Goal: Use online tool/utility: Utilize a website feature to perform a specific function

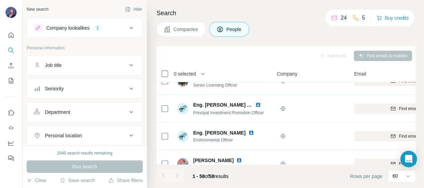
scroll to position [220, 0]
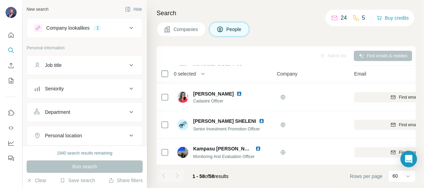
click at [78, 27] on div "Company lookalikes" at bounding box center [67, 28] width 43 height 7
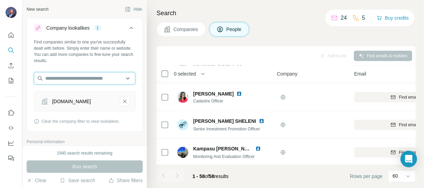
click at [76, 79] on input "text" at bounding box center [85, 78] width 102 height 12
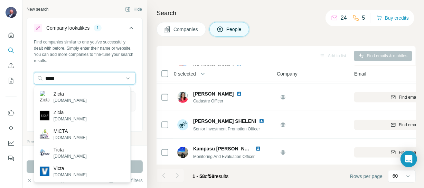
type input "*****"
click at [49, 99] on div "Zicta zicta.zm" at bounding box center [63, 97] width 47 height 13
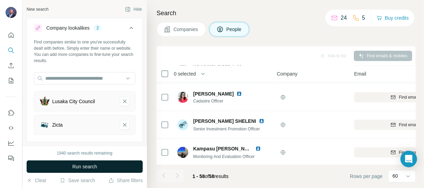
click at [98, 165] on button "Run search" at bounding box center [85, 167] width 116 height 12
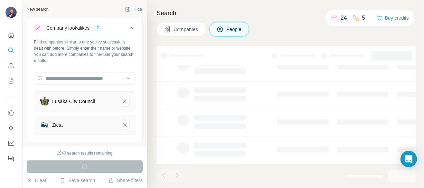
scroll to position [197, 0]
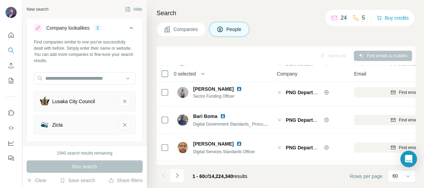
scroll to position [220, 0]
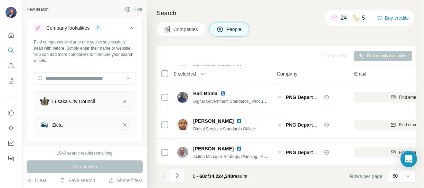
click at [122, 100] on icon "Lusaka City Council-remove-button" at bounding box center [125, 101] width 6 height 7
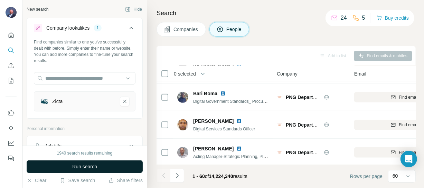
click at [97, 165] on span "Run search" at bounding box center [84, 166] width 25 height 7
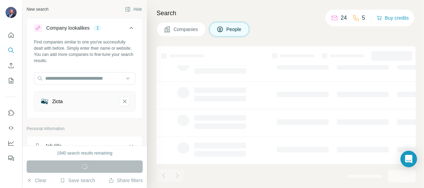
scroll to position [197, 0]
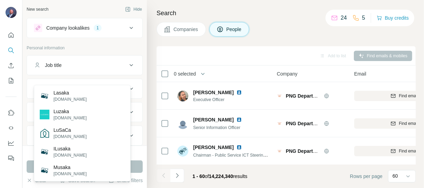
scroll to position [125, 0]
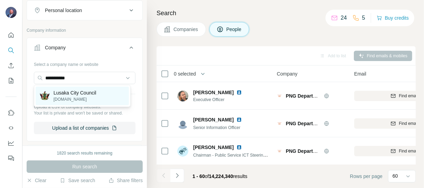
type input "**********"
click at [95, 100] on p "[DOMAIN_NAME]" at bounding box center [75, 99] width 43 height 6
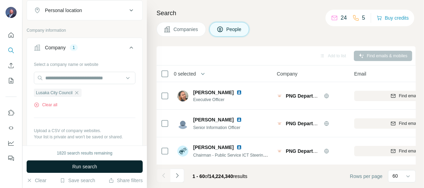
click at [66, 166] on button "Run search" at bounding box center [85, 167] width 116 height 12
